Goal: Navigation & Orientation: Find specific page/section

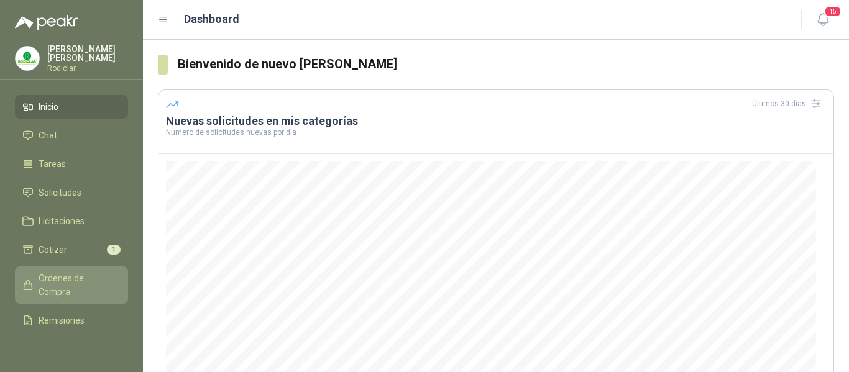
click at [55, 278] on span "Órdenes de Compra" at bounding box center [78, 284] width 78 height 27
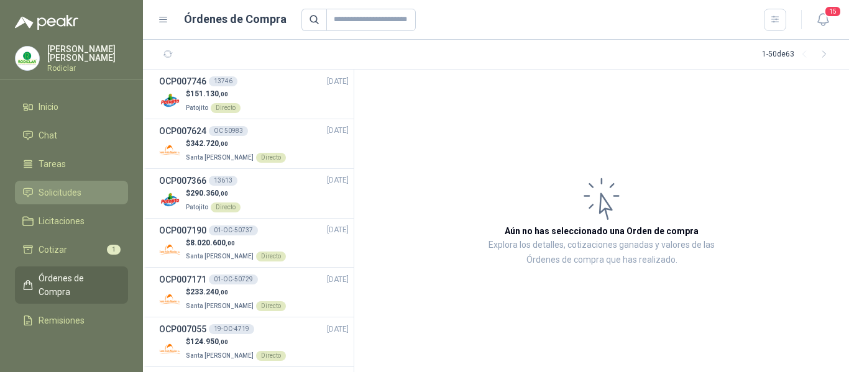
click at [65, 193] on span "Solicitudes" at bounding box center [60, 193] width 43 height 14
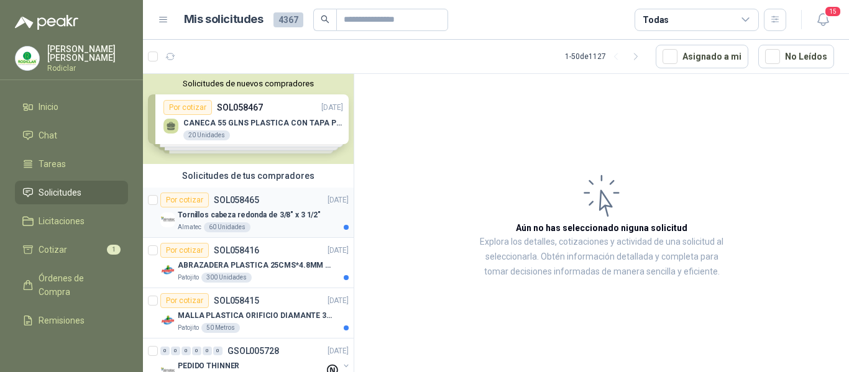
click at [281, 201] on div "Por cotizar SOL058465 [DATE]" at bounding box center [254, 200] width 188 height 15
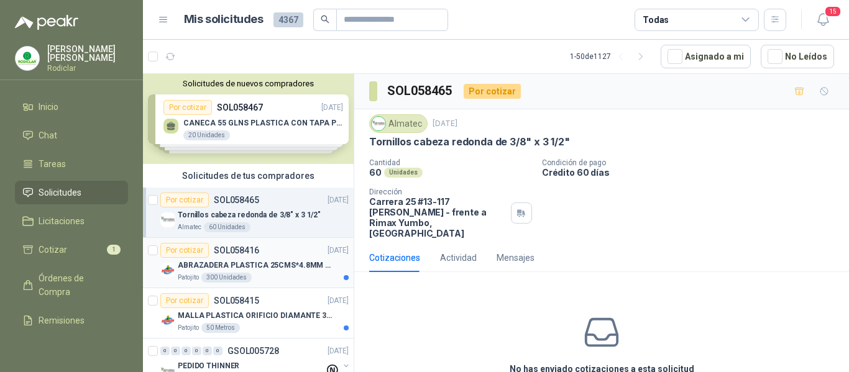
click at [290, 276] on div "Patojito 300 Unidades" at bounding box center [263, 278] width 171 height 10
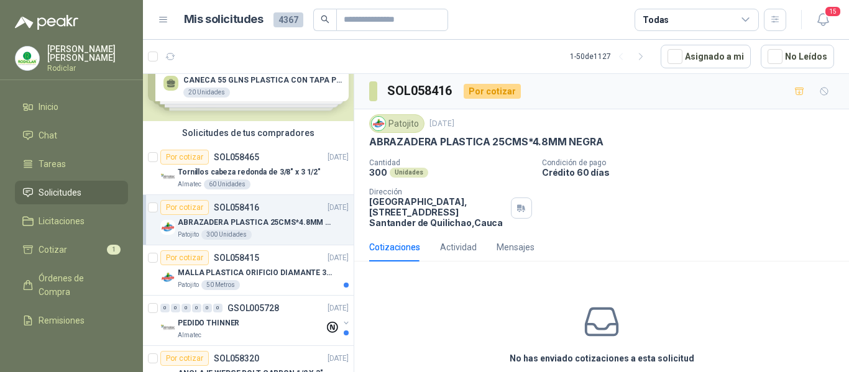
scroll to position [62, 0]
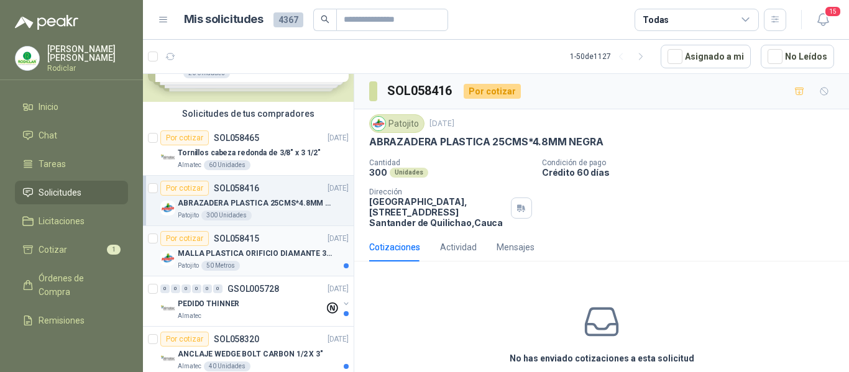
click at [285, 267] on div "Patojito 50 Metros" at bounding box center [263, 266] width 171 height 10
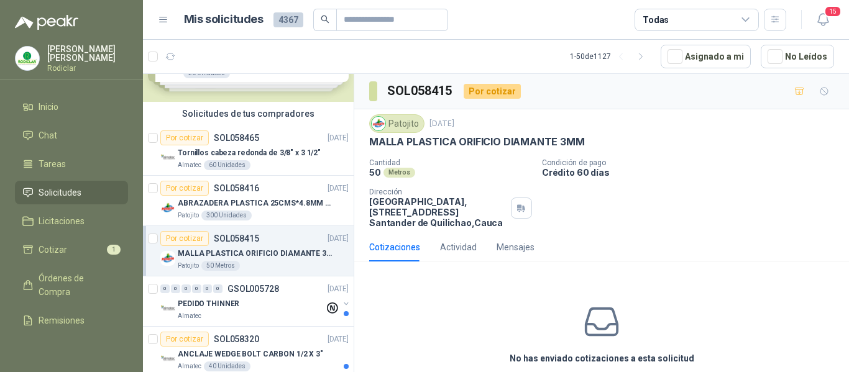
scroll to position [124, 0]
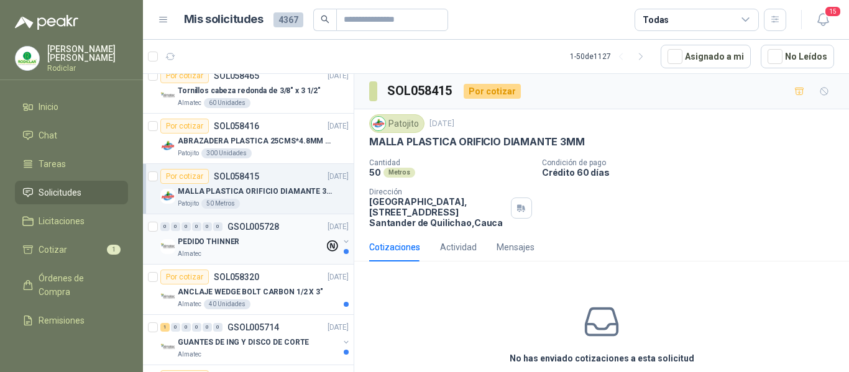
click at [263, 250] on div "Almatec" at bounding box center [251, 254] width 147 height 10
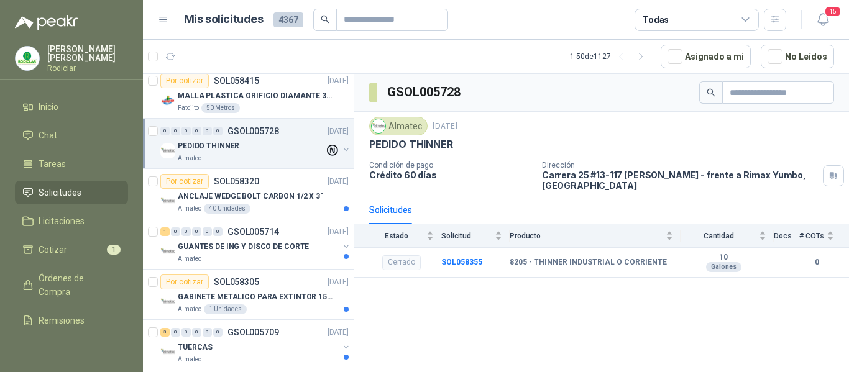
scroll to position [248, 0]
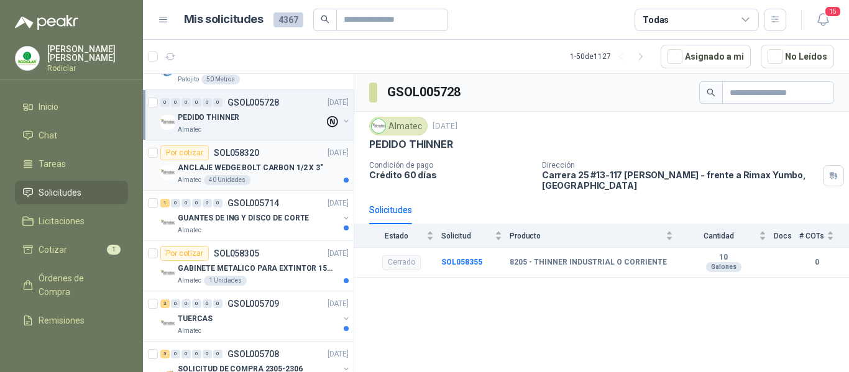
click at [276, 175] on div "Almatec 40 Unidades" at bounding box center [263, 180] width 171 height 10
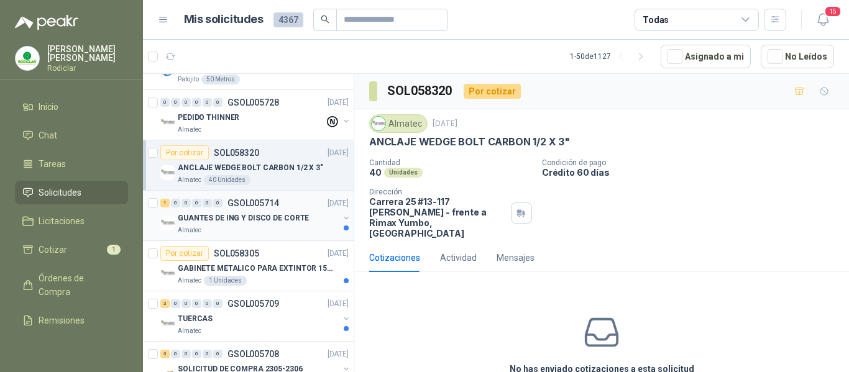
click at [288, 230] on div "Almatec" at bounding box center [258, 230] width 161 height 10
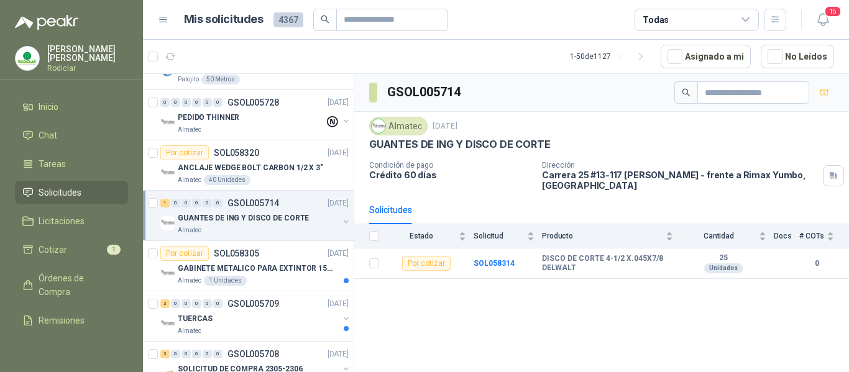
scroll to position [311, 0]
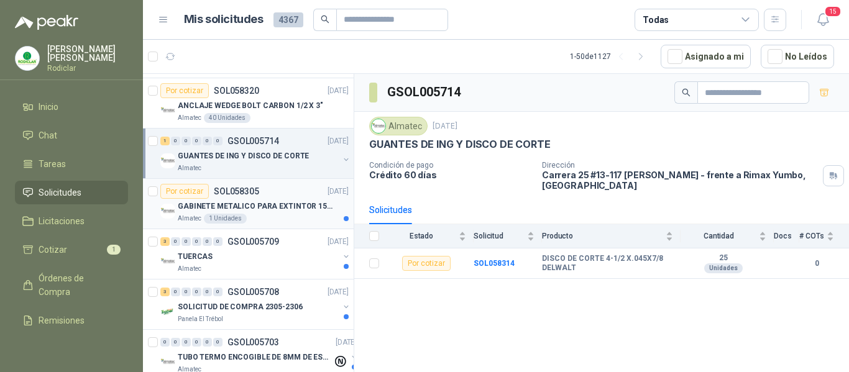
click at [288, 225] on article "Por cotizar SOL058305 [DATE] GABINETE METALICO PARA EXTINTOR 15 LB DE CO2 Almat…" at bounding box center [248, 204] width 211 height 50
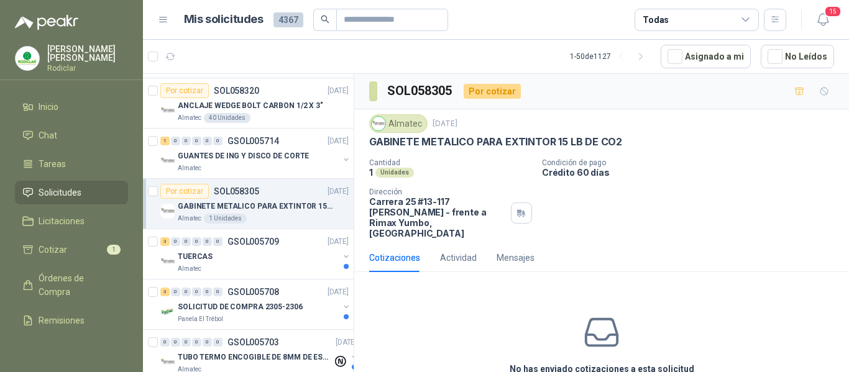
scroll to position [373, 0]
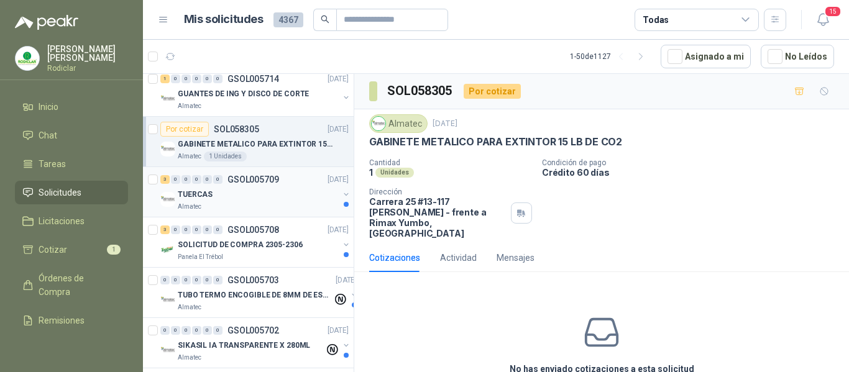
click at [294, 211] on div "Almatec" at bounding box center [258, 207] width 161 height 10
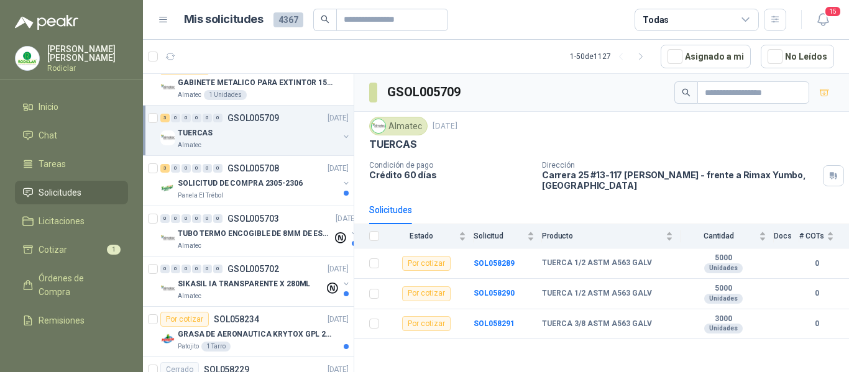
scroll to position [435, 0]
click at [302, 196] on div "Panela El Trébol" at bounding box center [258, 195] width 161 height 10
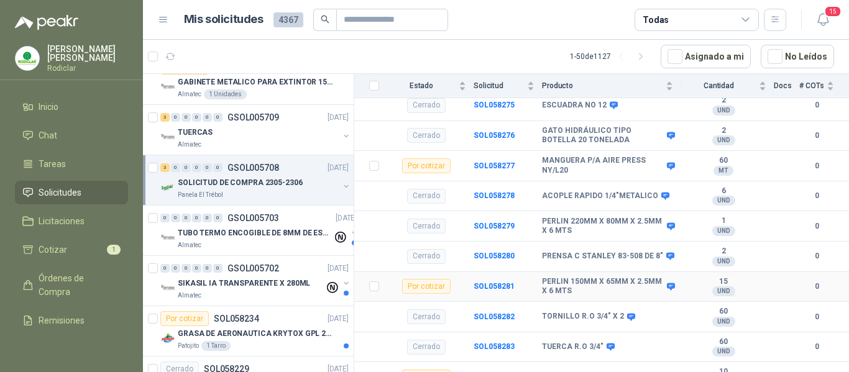
scroll to position [256, 0]
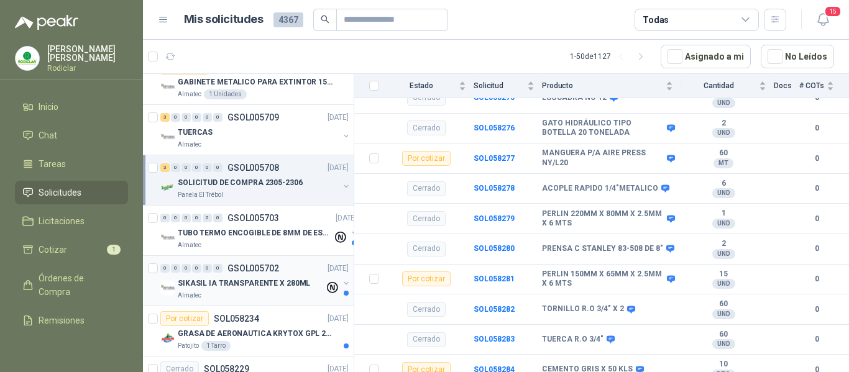
click at [280, 296] on div "Almatec" at bounding box center [251, 296] width 147 height 10
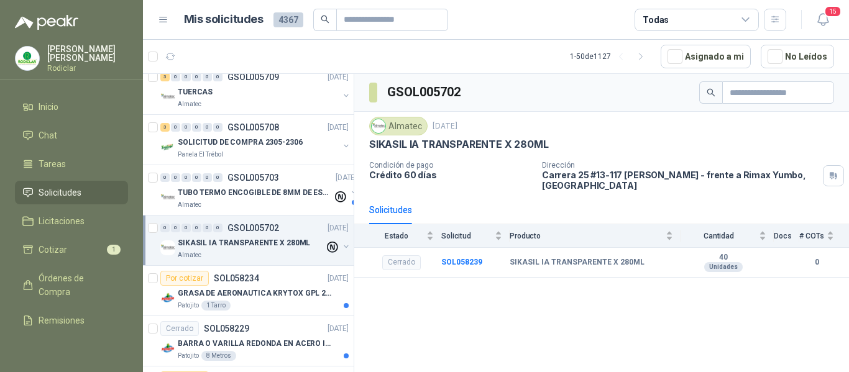
scroll to position [497, 0]
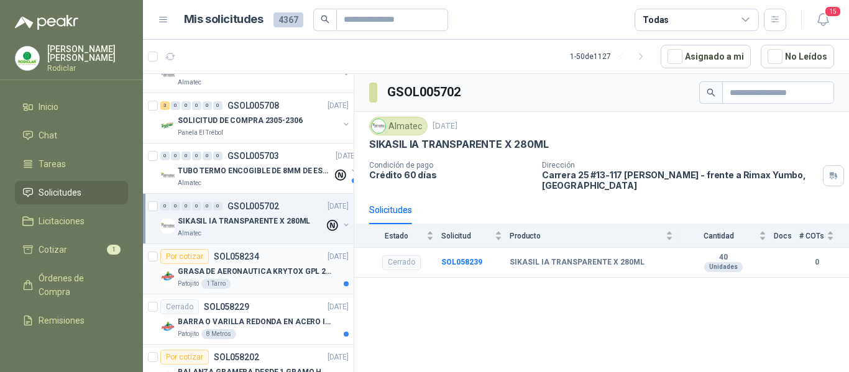
click at [281, 288] on div "Patojito 1 Tarro" at bounding box center [263, 284] width 171 height 10
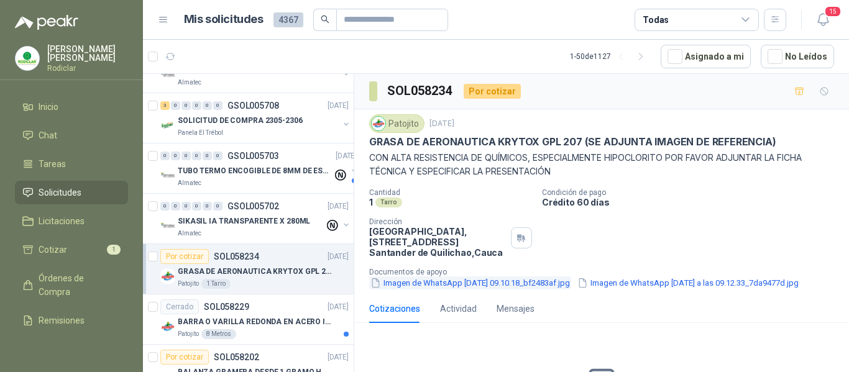
click at [409, 283] on button "Imagen de WhatsApp [DATE] 09.10.18_bf2483af.jpg" at bounding box center [470, 282] width 202 height 13
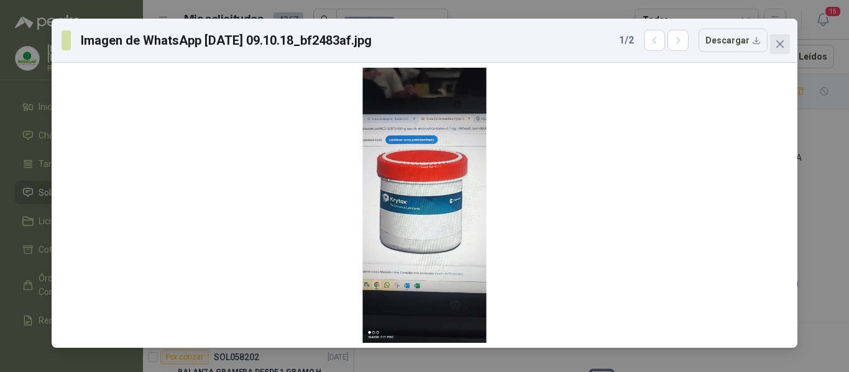
click at [775, 47] on icon "close" at bounding box center [780, 44] width 10 height 10
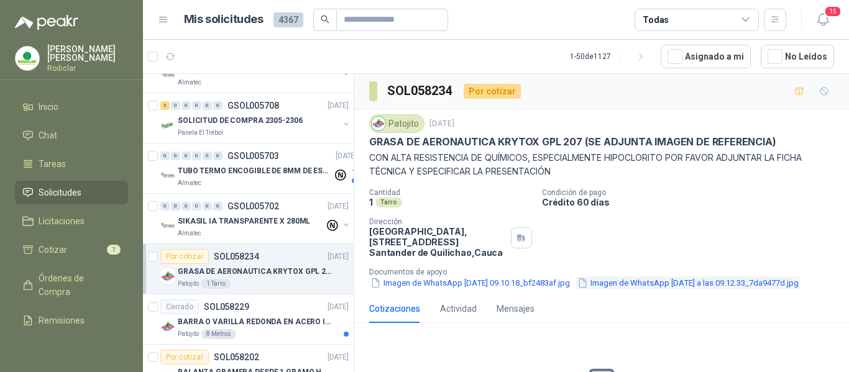
click at [576, 289] on button "Imagen de WhatsApp [DATE] a las 09.12.33_7da9477d.jpg" at bounding box center [688, 282] width 224 height 13
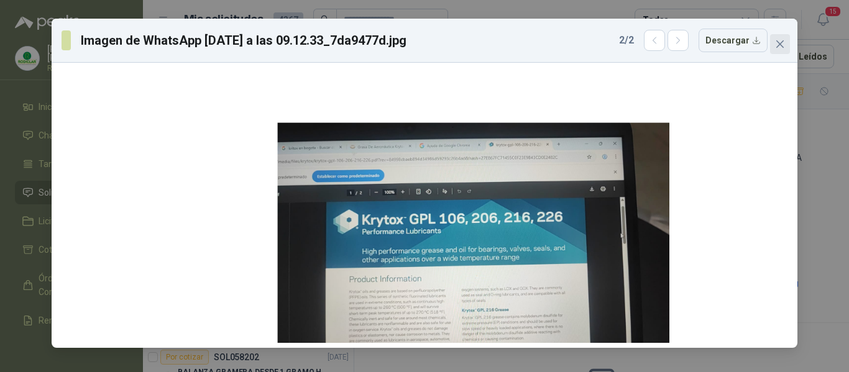
click at [780, 43] on icon "close" at bounding box center [779, 43] width 7 height 7
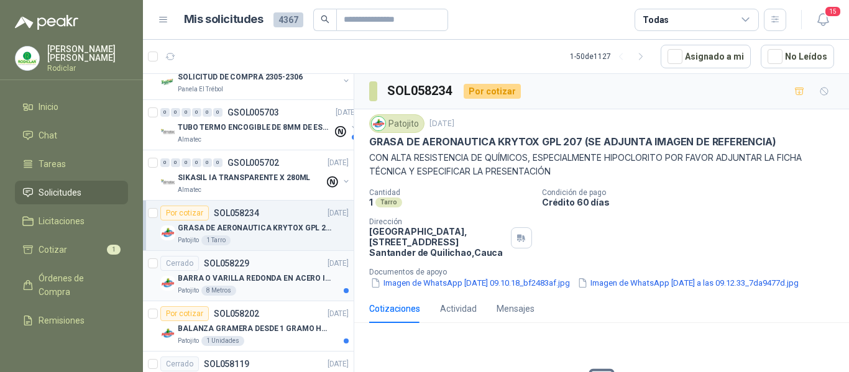
scroll to position [559, 0]
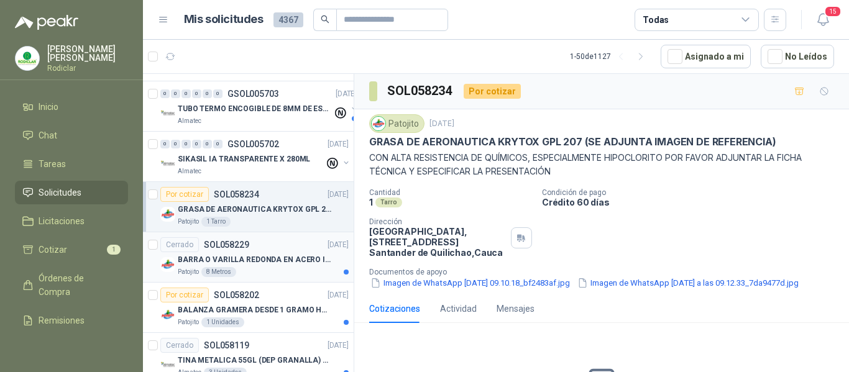
click at [284, 271] on div "Patojito 8 Metros" at bounding box center [263, 272] width 171 height 10
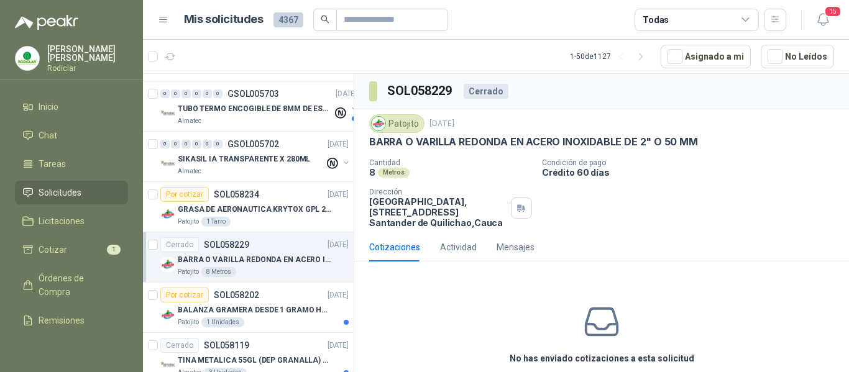
scroll to position [621, 0]
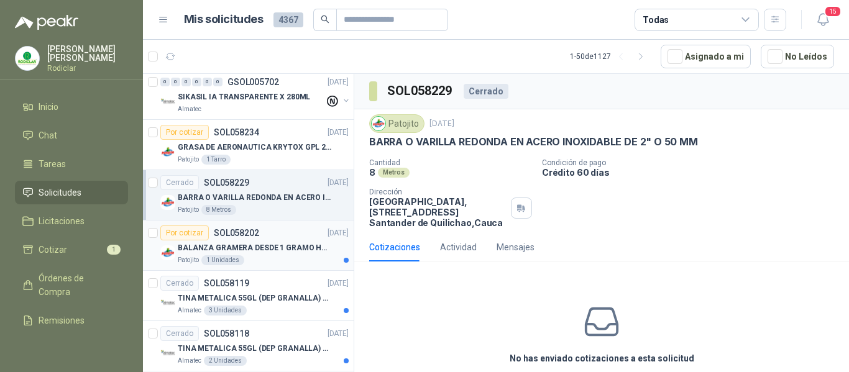
click at [280, 266] on article "Por cotizar SOL058202 [DATE] BALANZA GRAMERA DESDE 1 GRAMO HASTA 5 GRAMOS Patoj…" at bounding box center [248, 246] width 211 height 50
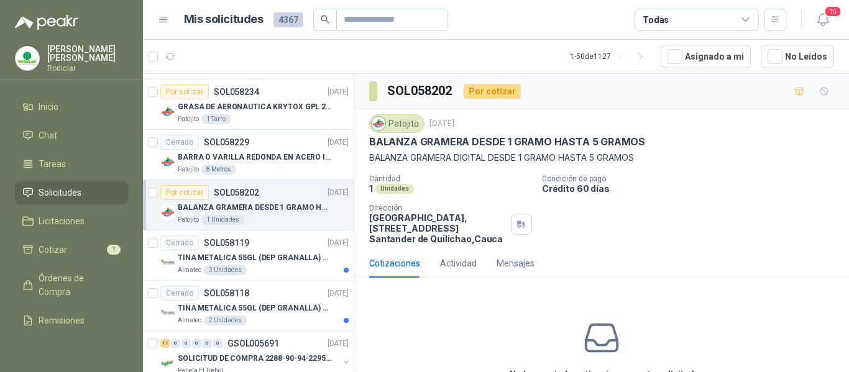
scroll to position [683, 0]
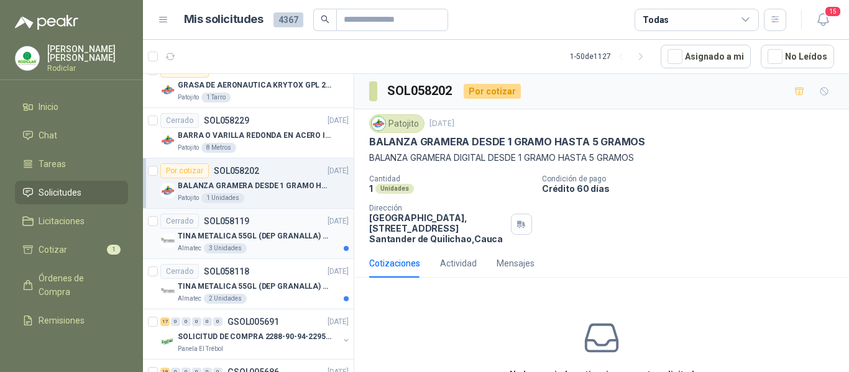
click at [272, 255] on article "Cerrado SOL058119 [DATE] TINA METALICA 55GL (DEP GRANALLA) CON TAPA Almatec 3 U…" at bounding box center [248, 234] width 211 height 50
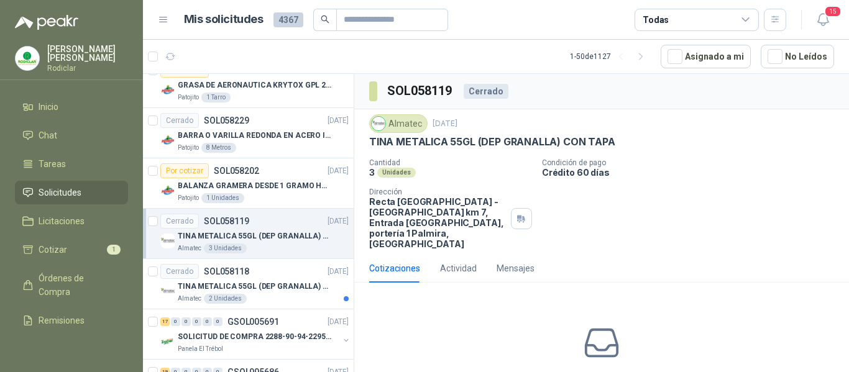
scroll to position [745, 0]
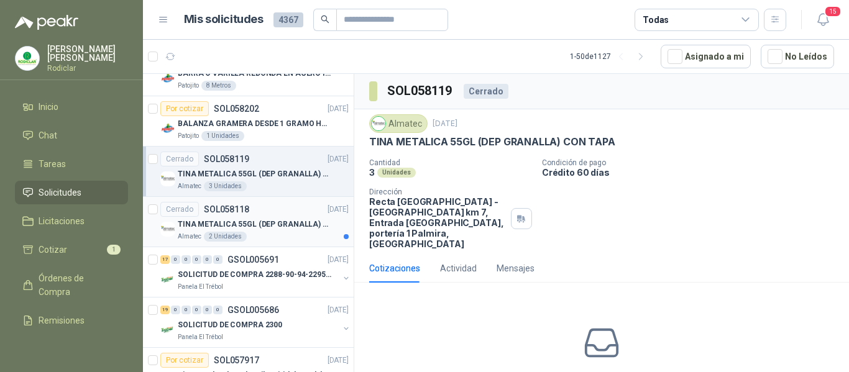
click at [281, 243] on article "Cerrado SOL058118 [DATE] TINA METALICA 55GL (DEP GRANALLA) CON TAPA Almatec 2 U…" at bounding box center [248, 222] width 211 height 50
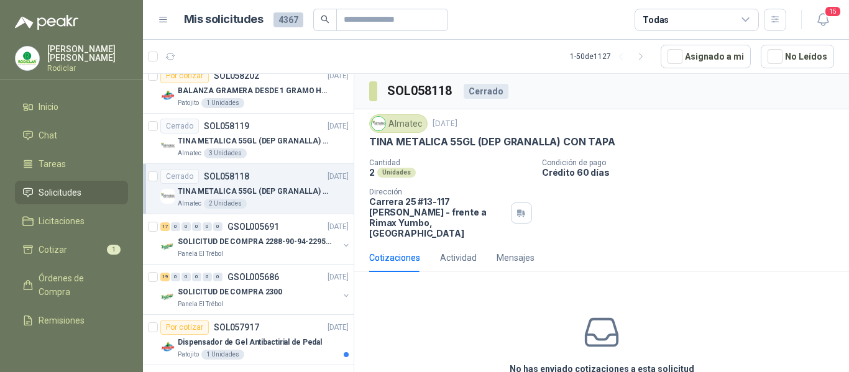
scroll to position [808, 0]
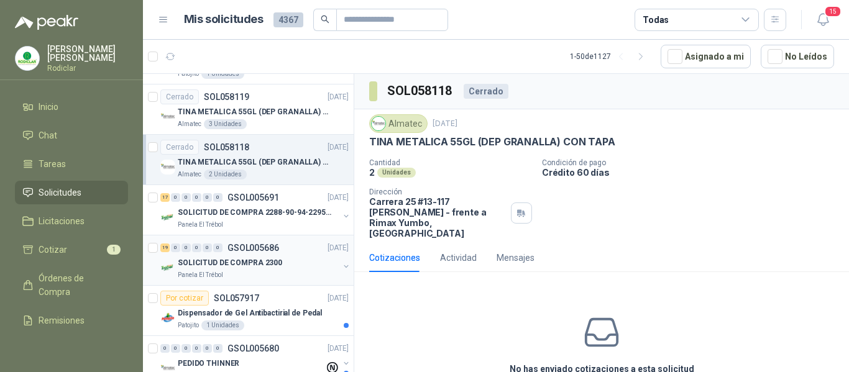
click at [276, 266] on div "SOLICITUD DE COMPRA 2300" at bounding box center [258, 262] width 161 height 15
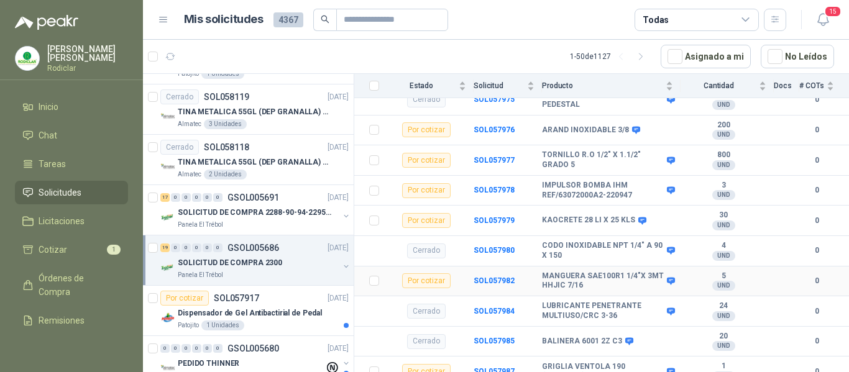
scroll to position [1120, 0]
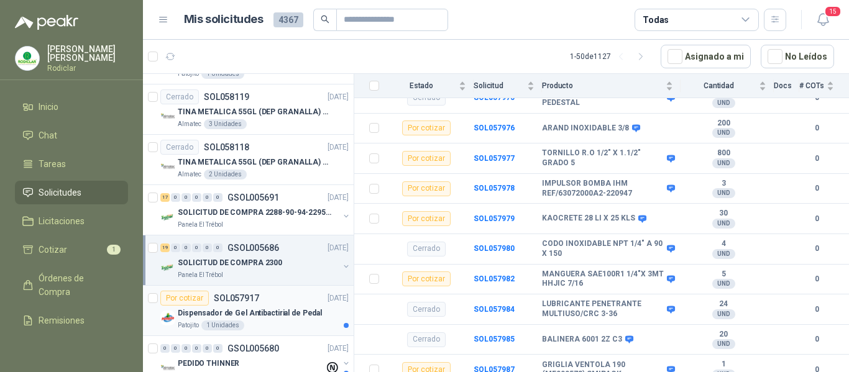
click at [276, 316] on p "Dispensador de Gel Antibactirial de Pedal" at bounding box center [250, 313] width 144 height 12
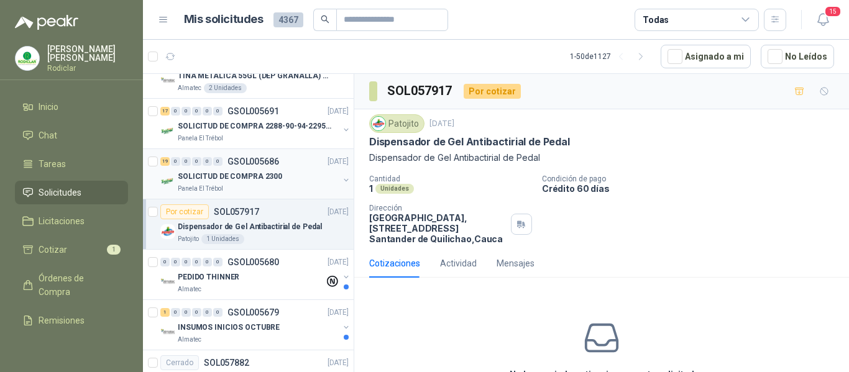
scroll to position [932, 0]
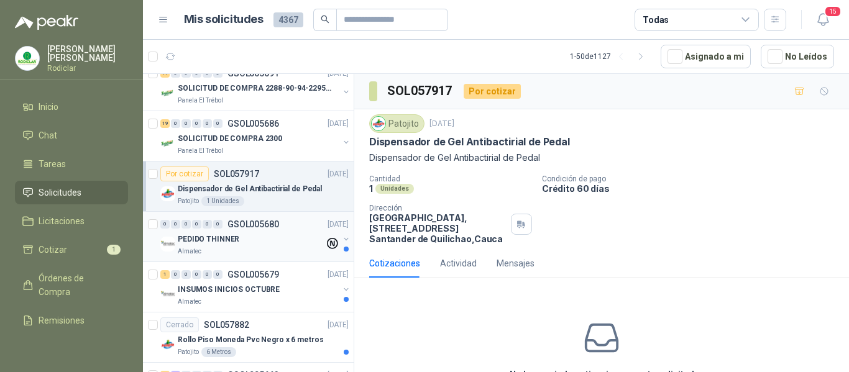
click at [278, 251] on div "Almatec" at bounding box center [251, 252] width 147 height 10
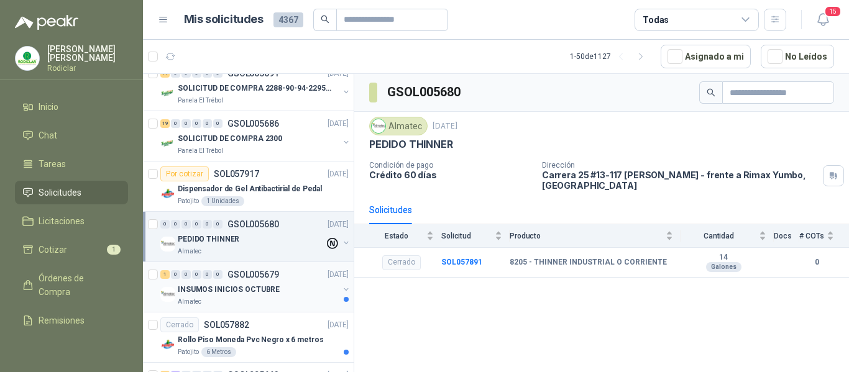
click at [280, 293] on div "INSUMOS INICIOS OCTUBRE" at bounding box center [258, 289] width 161 height 15
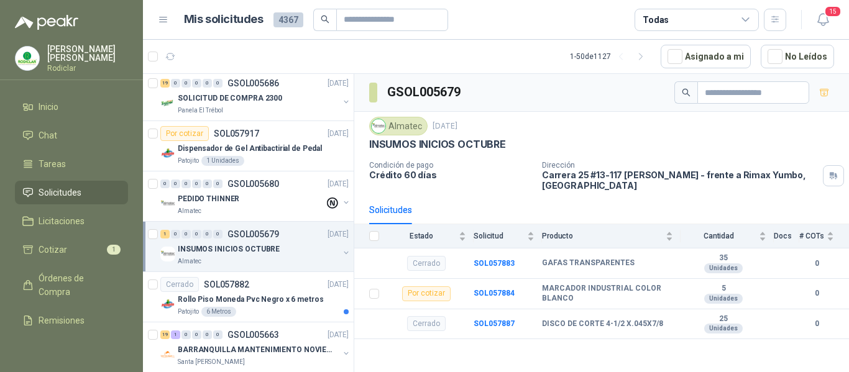
scroll to position [994, 0]
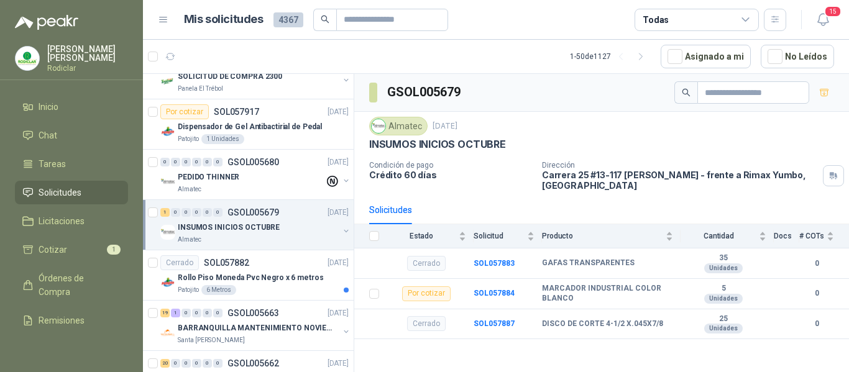
click at [287, 281] on p "Rollo Piso Moneda Pvc Negro x 6 metros" at bounding box center [250, 278] width 145 height 12
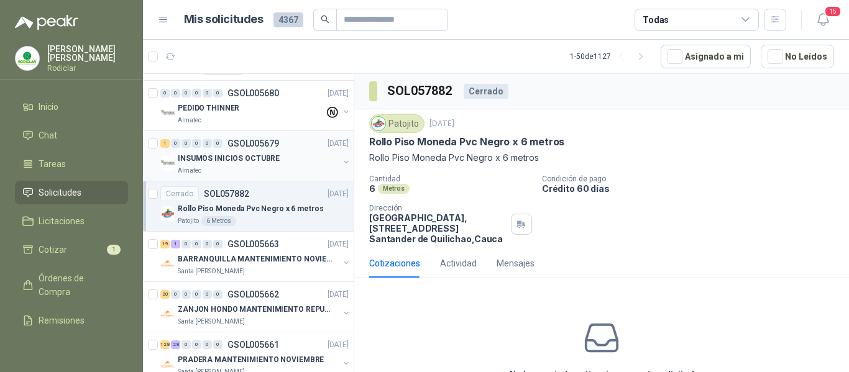
scroll to position [1118, 0]
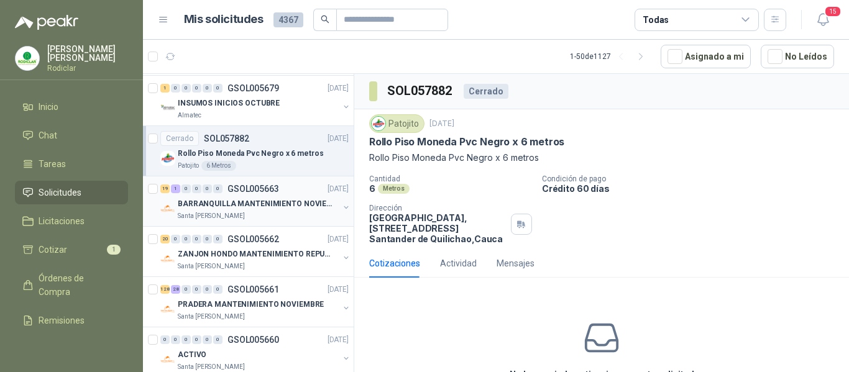
click at [295, 216] on div "Santa [PERSON_NAME]" at bounding box center [258, 216] width 161 height 10
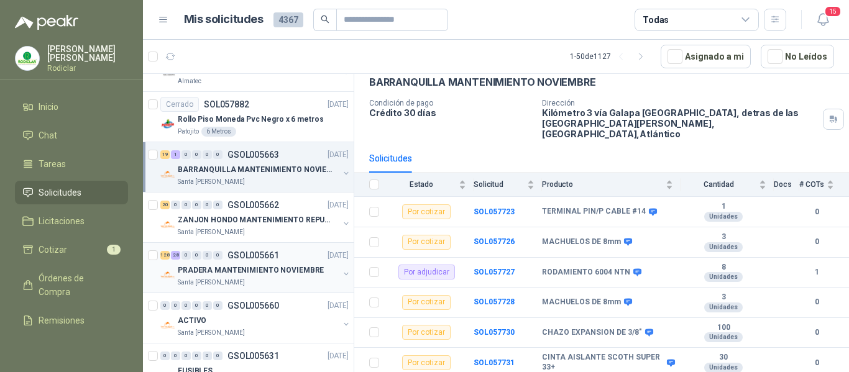
scroll to position [1180, 0]
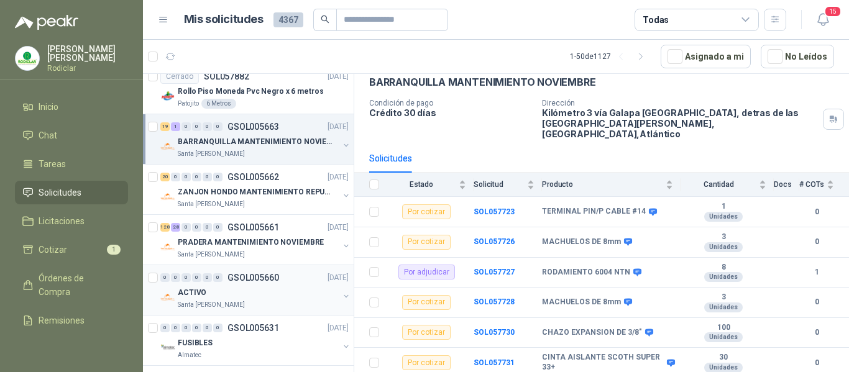
click at [282, 294] on div "ACTIVO" at bounding box center [258, 292] width 161 height 15
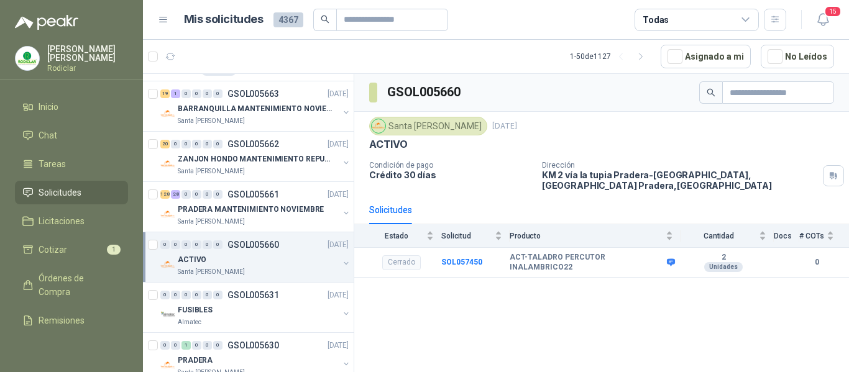
scroll to position [1242, 0]
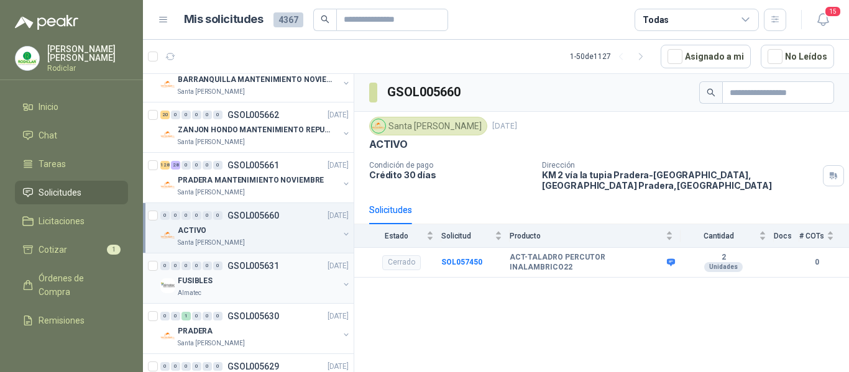
click at [294, 295] on div "Almatec" at bounding box center [258, 293] width 161 height 10
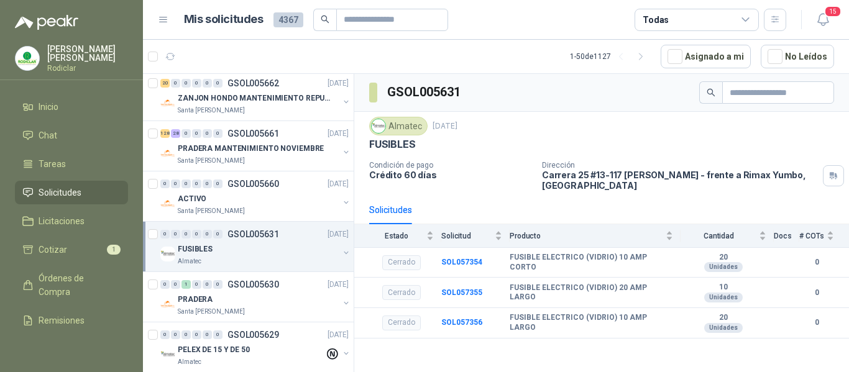
scroll to position [1304, 0]
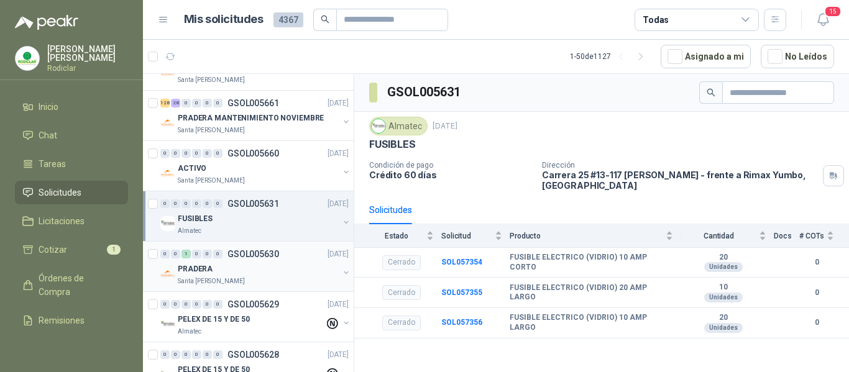
click at [306, 281] on div "Santa [PERSON_NAME]" at bounding box center [258, 281] width 161 height 10
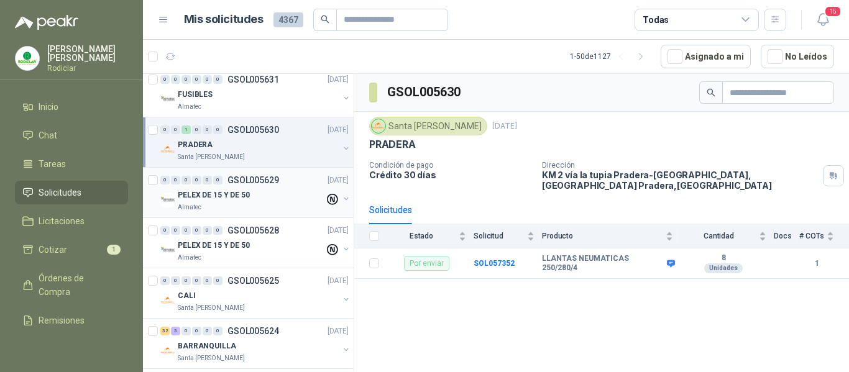
scroll to position [1491, 0]
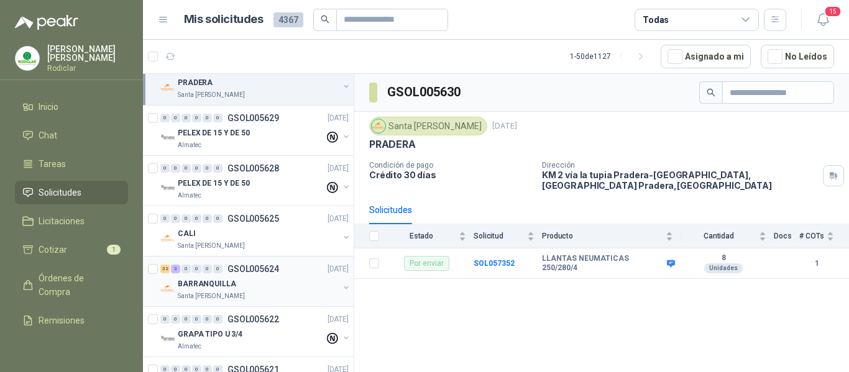
click at [286, 293] on div "Santa [PERSON_NAME]" at bounding box center [258, 296] width 161 height 10
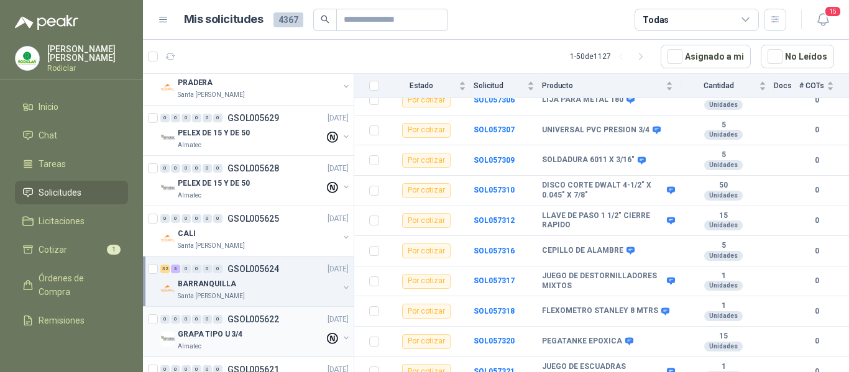
scroll to position [1553, 0]
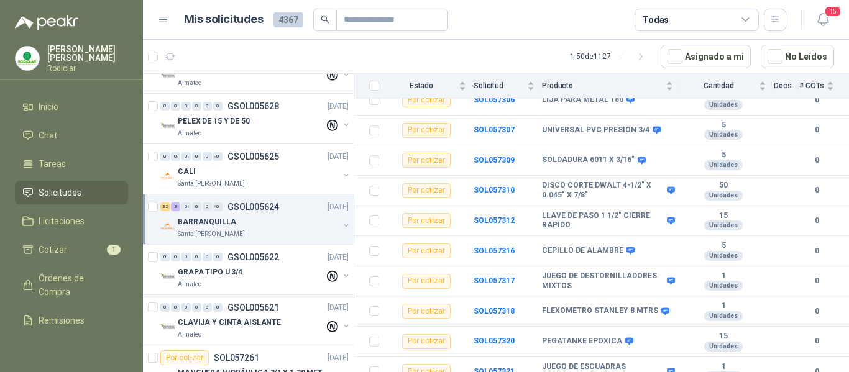
click at [286, 232] on div "Santa [PERSON_NAME]" at bounding box center [258, 234] width 161 height 10
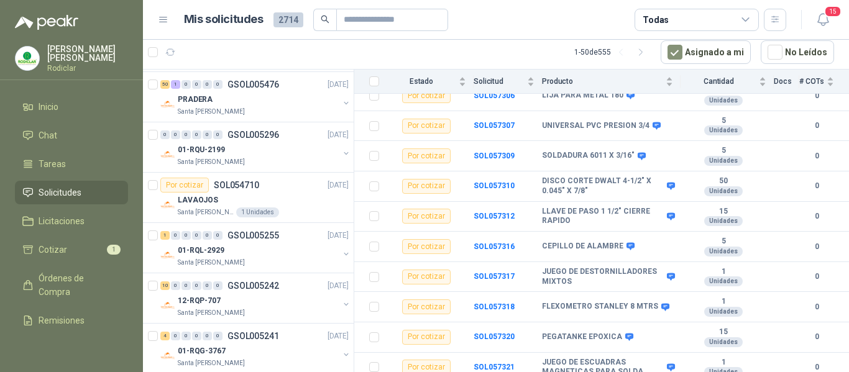
scroll to position [2174, 0]
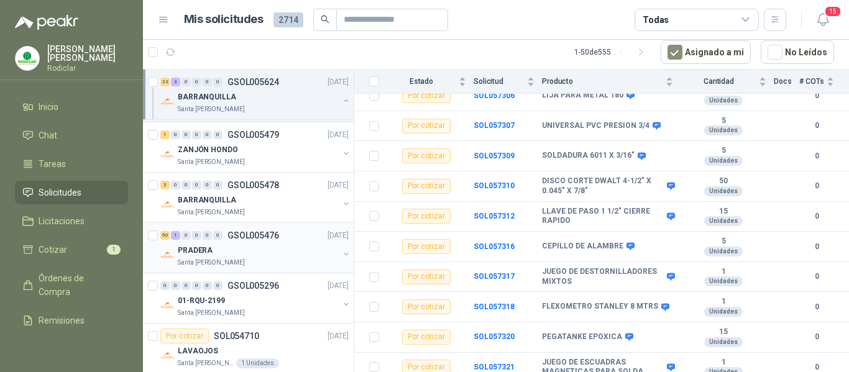
click at [270, 256] on div "PRADERA" at bounding box center [258, 250] width 161 height 15
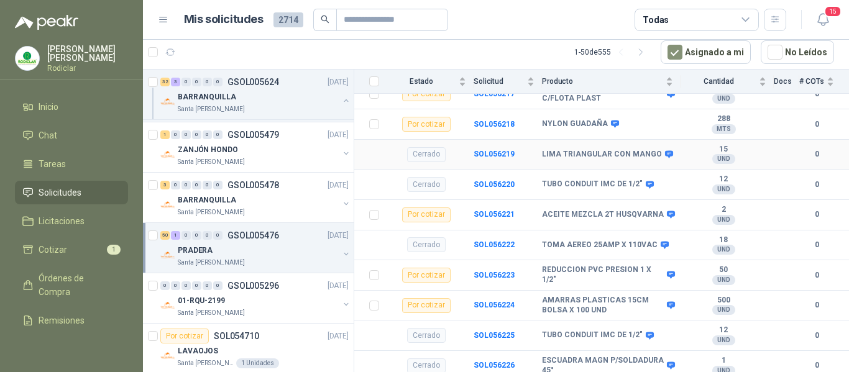
scroll to position [745, 0]
